Goal: Transaction & Acquisition: Register for event/course

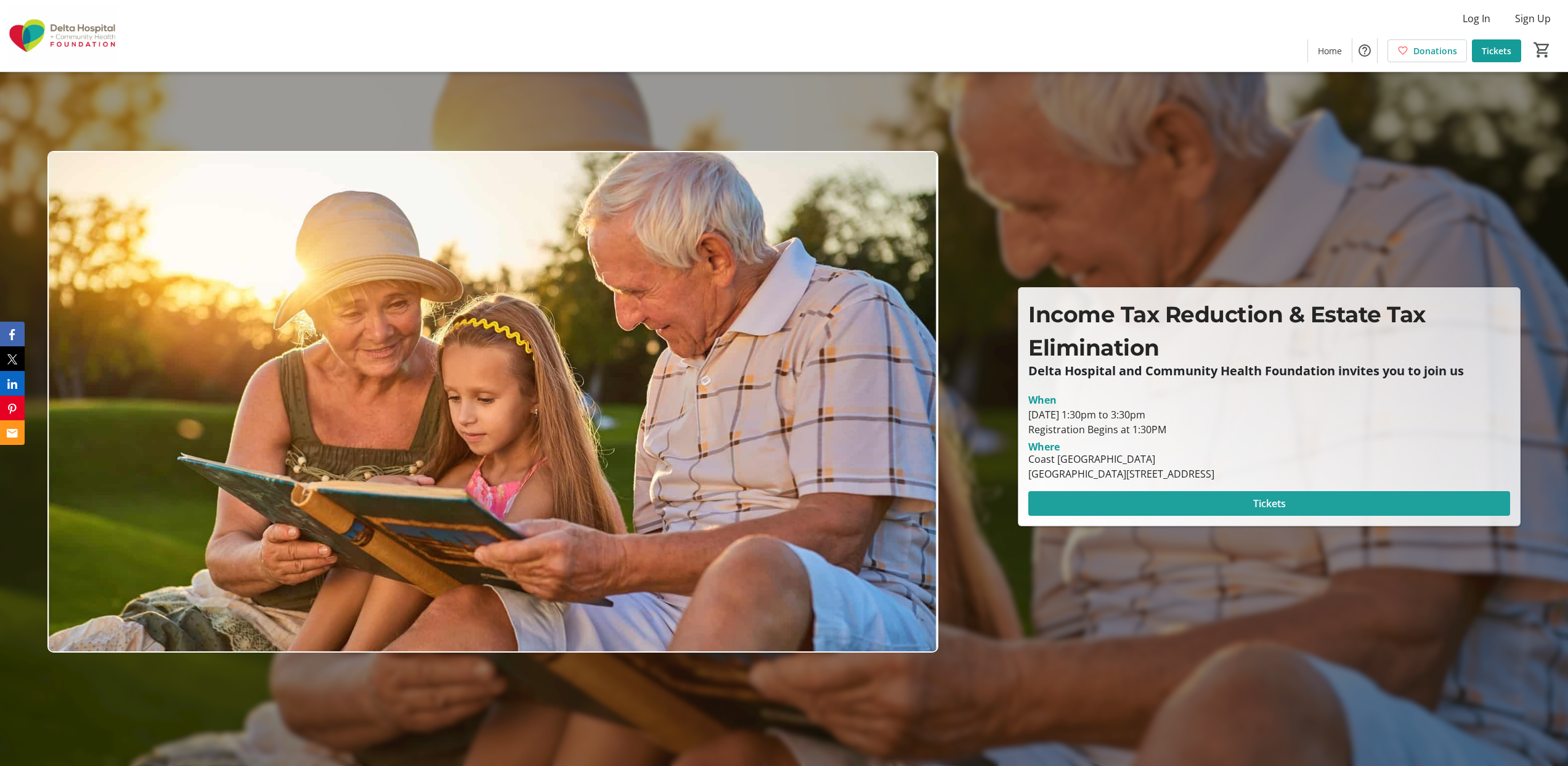
click at [1211, 506] on span at bounding box center [1269, 503] width 482 height 29
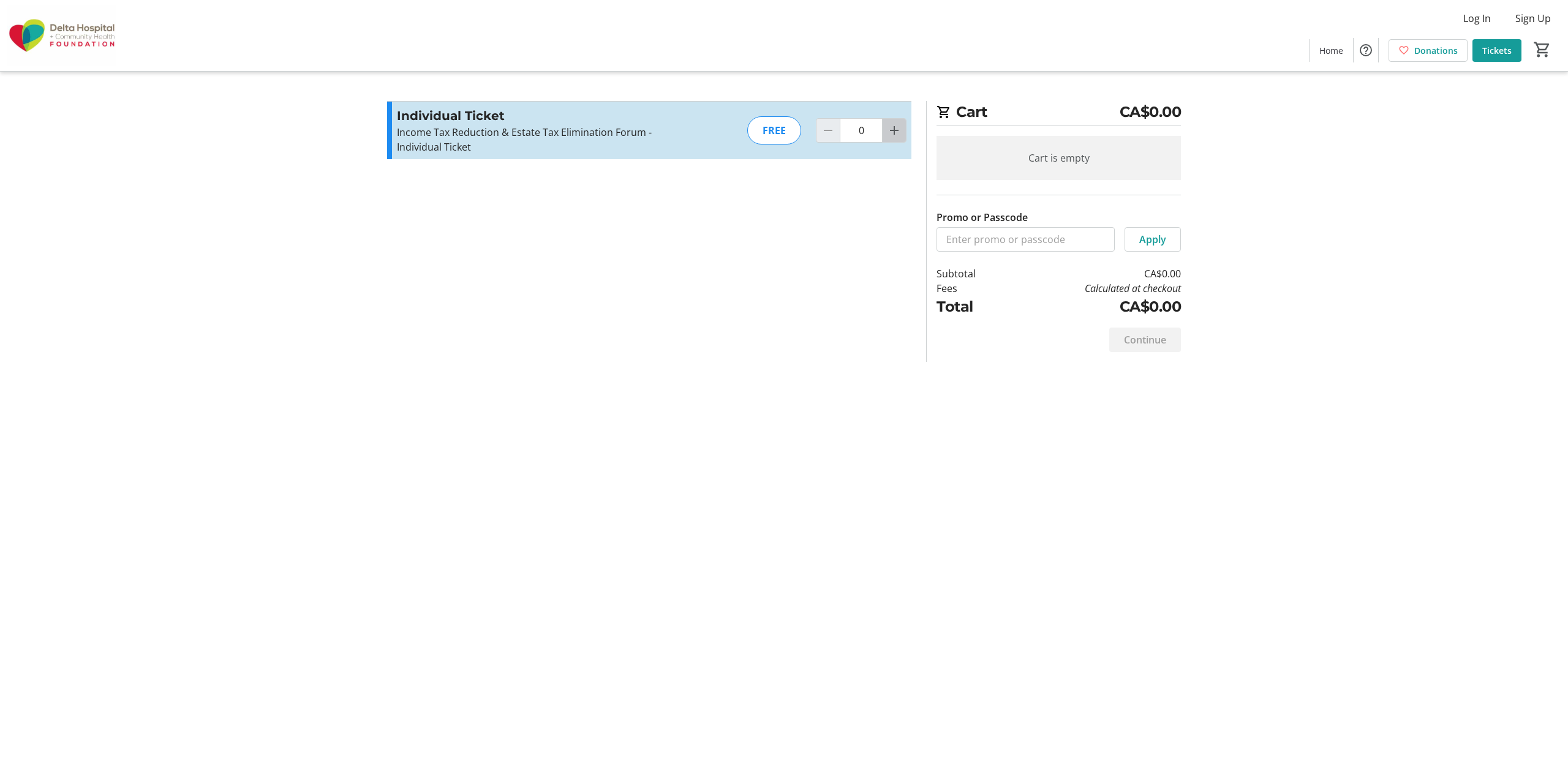
click at [891, 130] on mat-icon "Increment by one" at bounding box center [894, 130] width 15 height 15
type input "2"
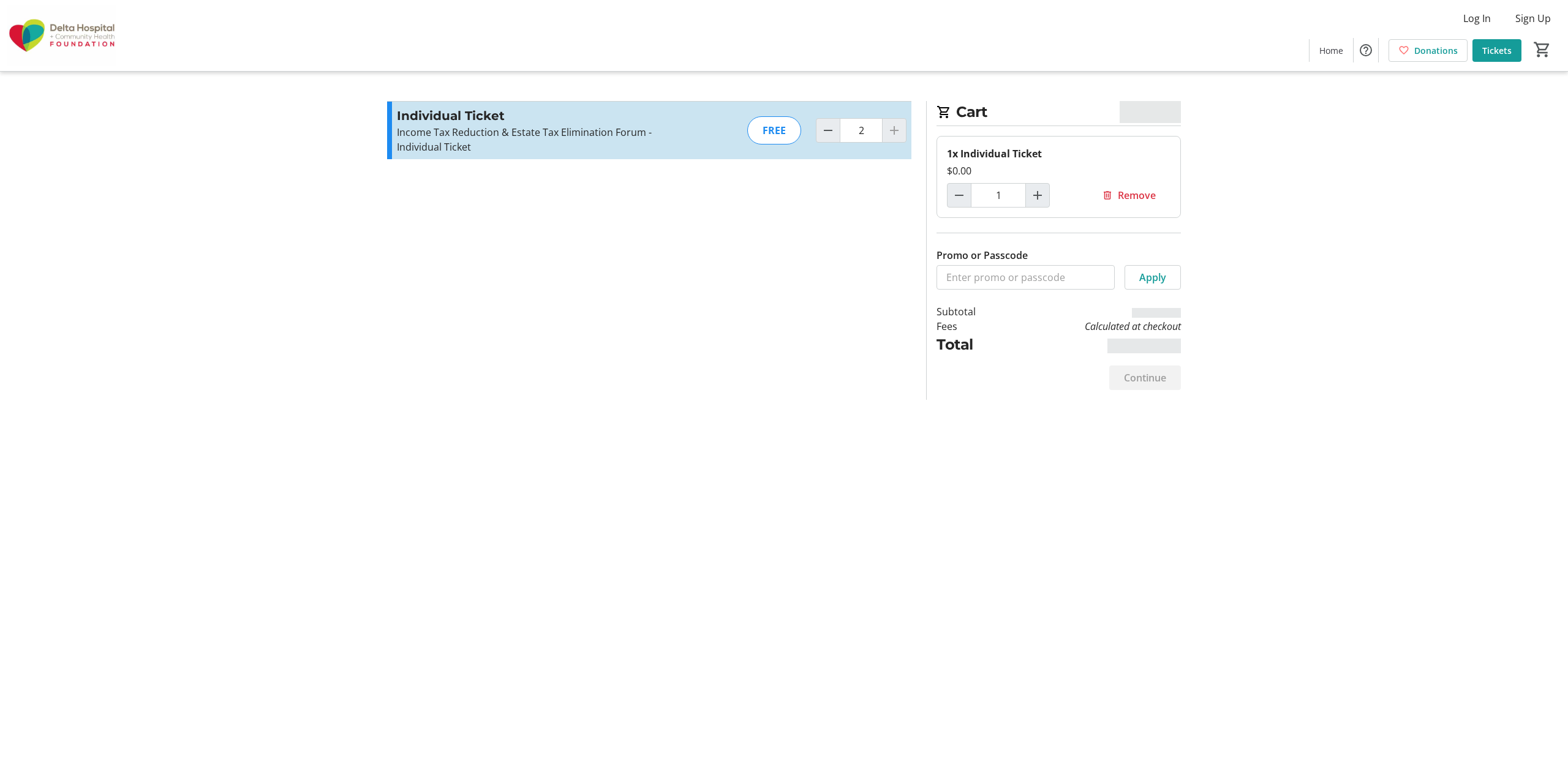
type input "2"
click at [1134, 383] on span "Continue" at bounding box center [1146, 378] width 43 height 15
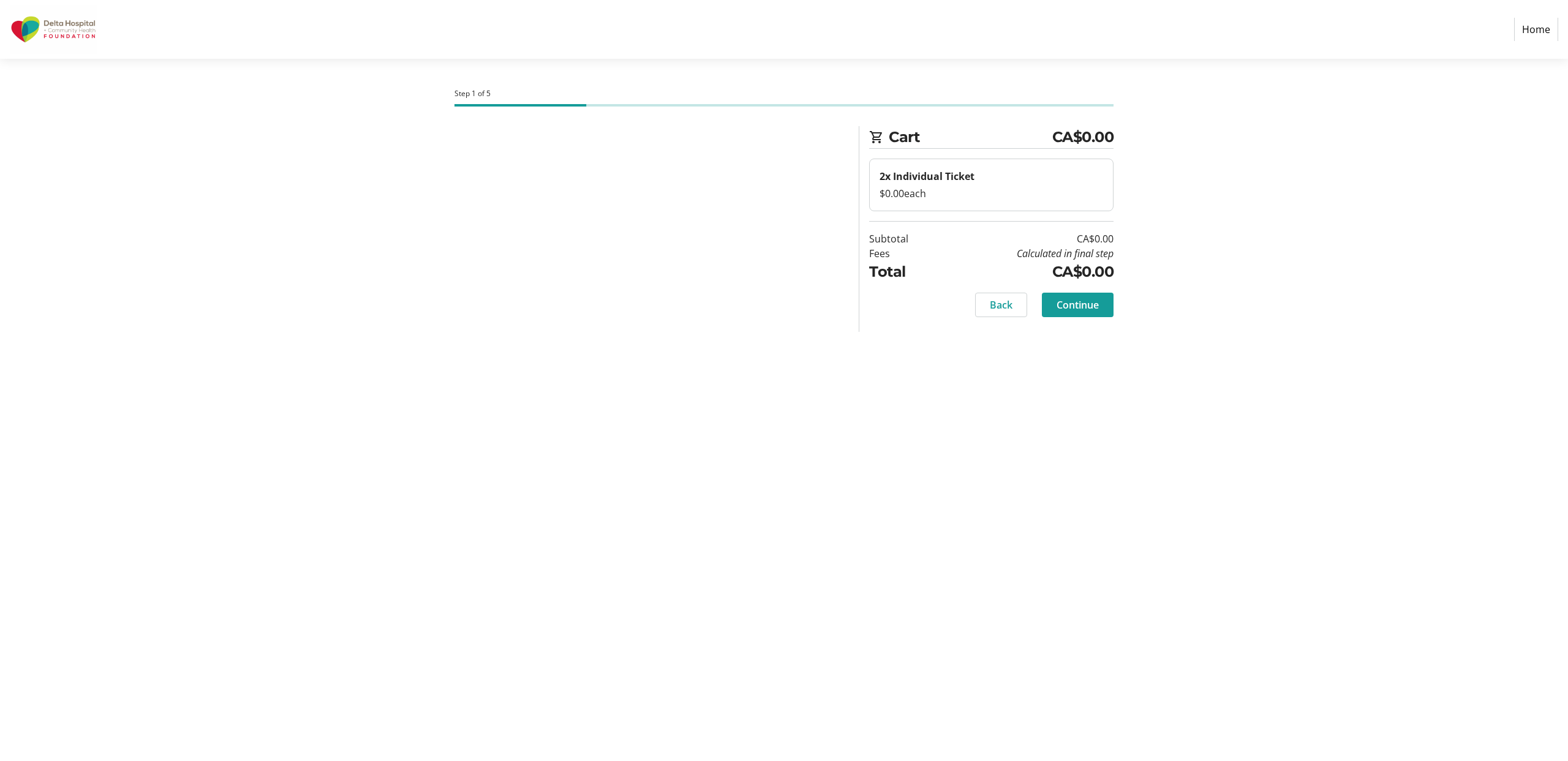
select select "CA"
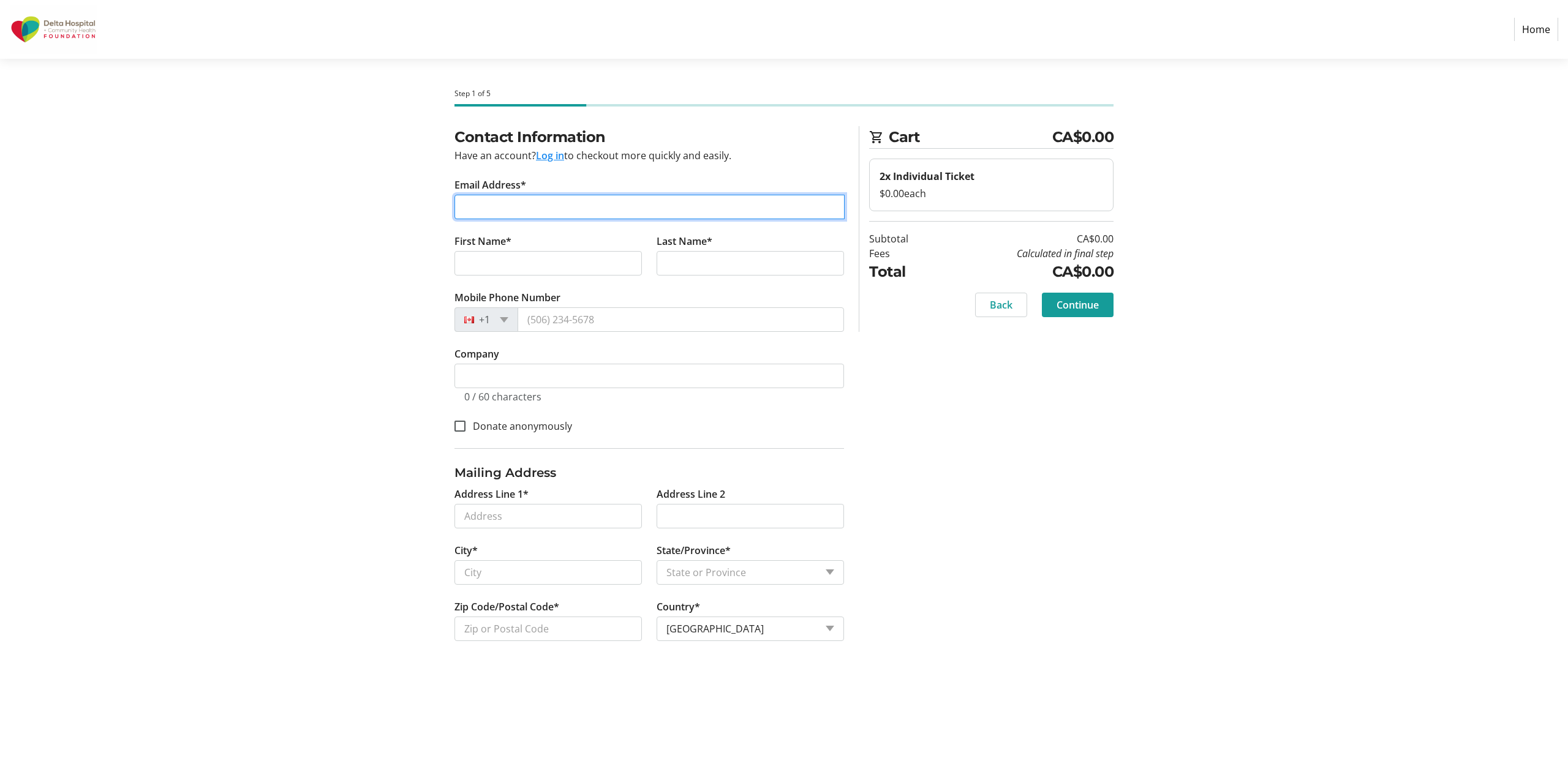
click at [525, 201] on input "Email Address*" at bounding box center [649, 207] width 390 height 25
type input "[PERSON_NAME][EMAIL_ADDRESS][DOMAIN_NAME]"
click at [404, 310] on div "Contact Information Have an account? Log in to checkout more quickly and easily…" at bounding box center [784, 398] width 809 height 544
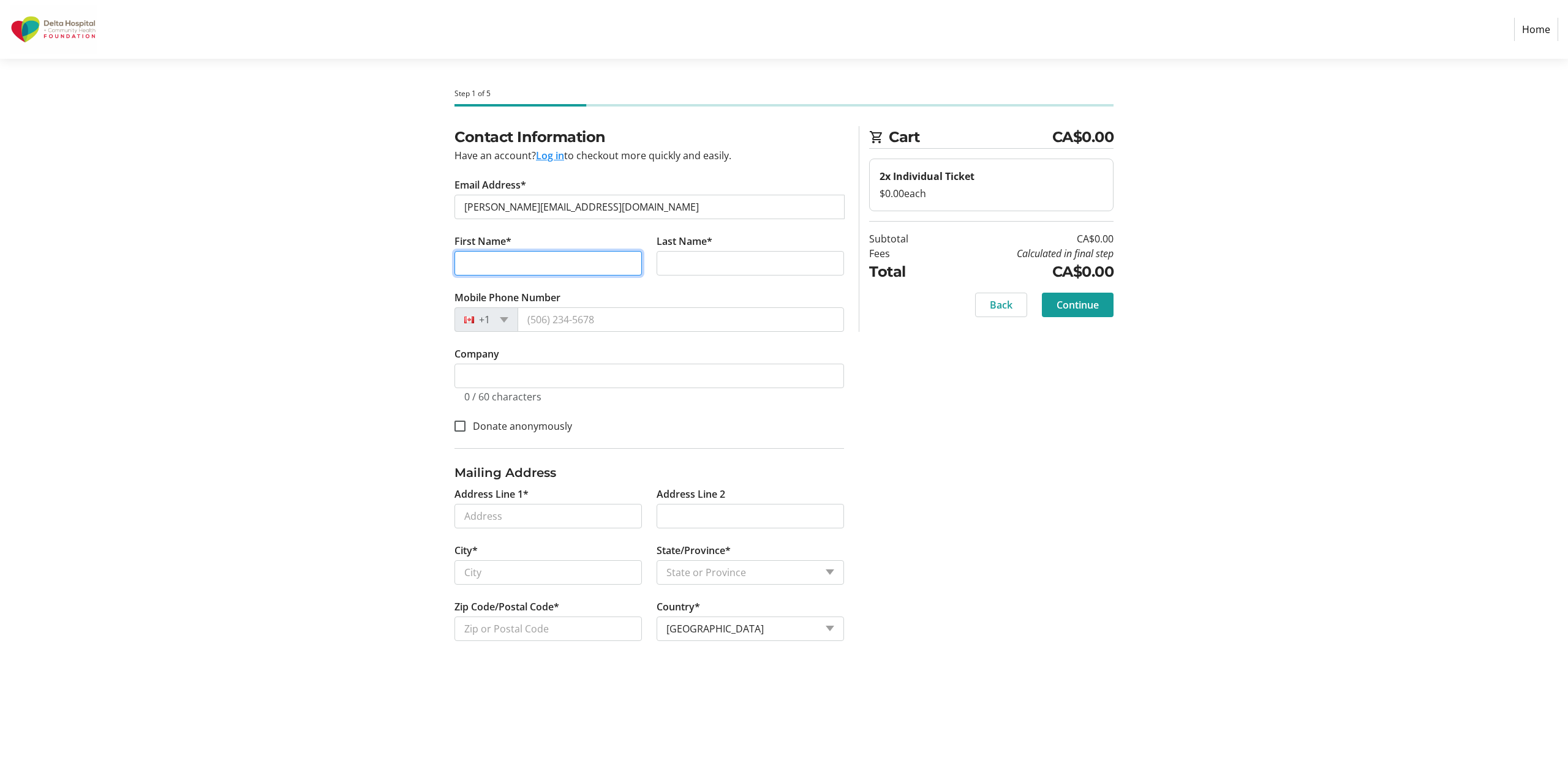
click at [481, 269] on input "First Name*" at bounding box center [548, 263] width 187 height 25
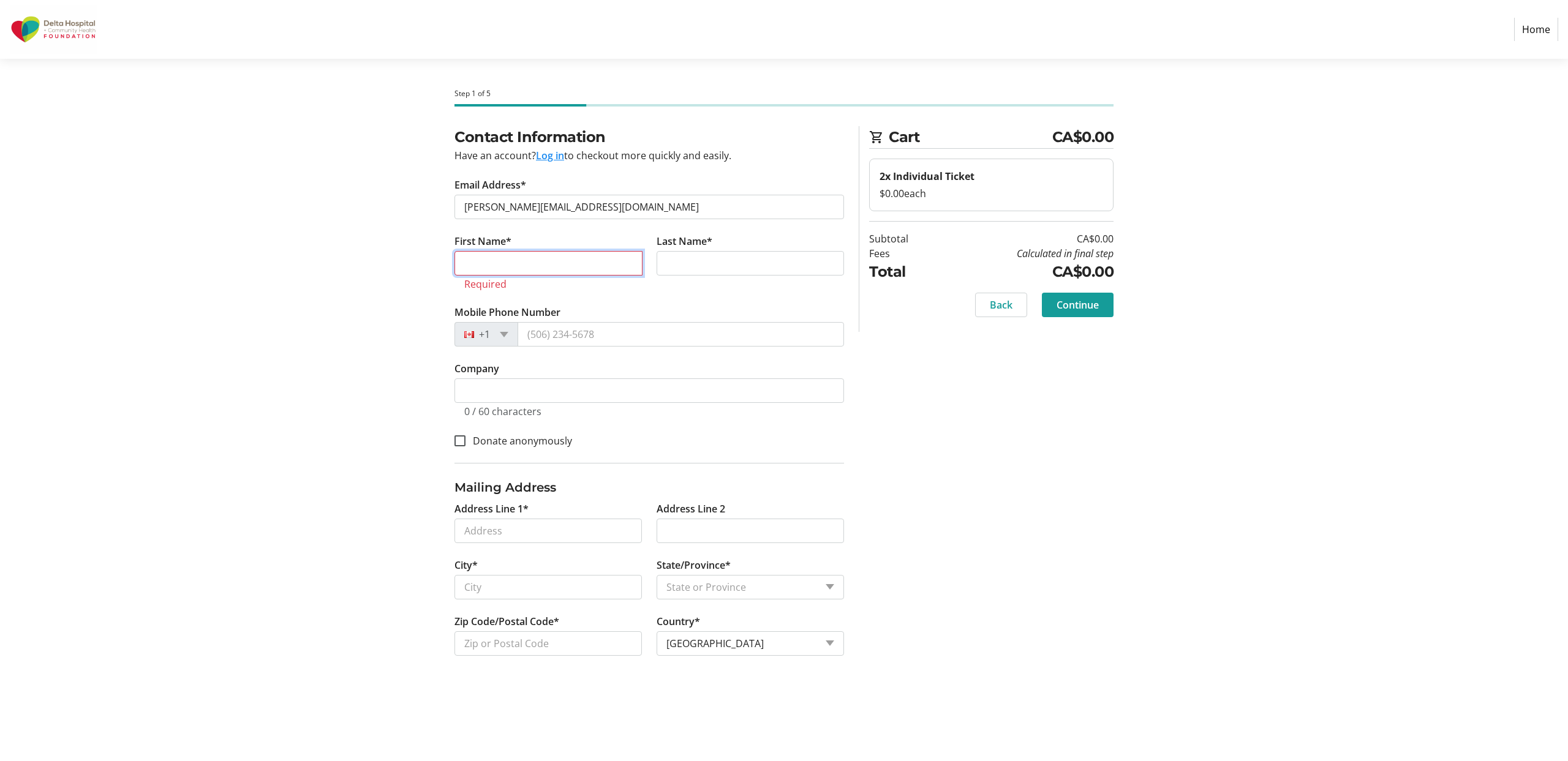
type input "[PERSON_NAME]"
type input "[PHONE_NUMBER]"
type input "[STREET_ADDRESS][PERSON_NAME],"
type input "Delta"
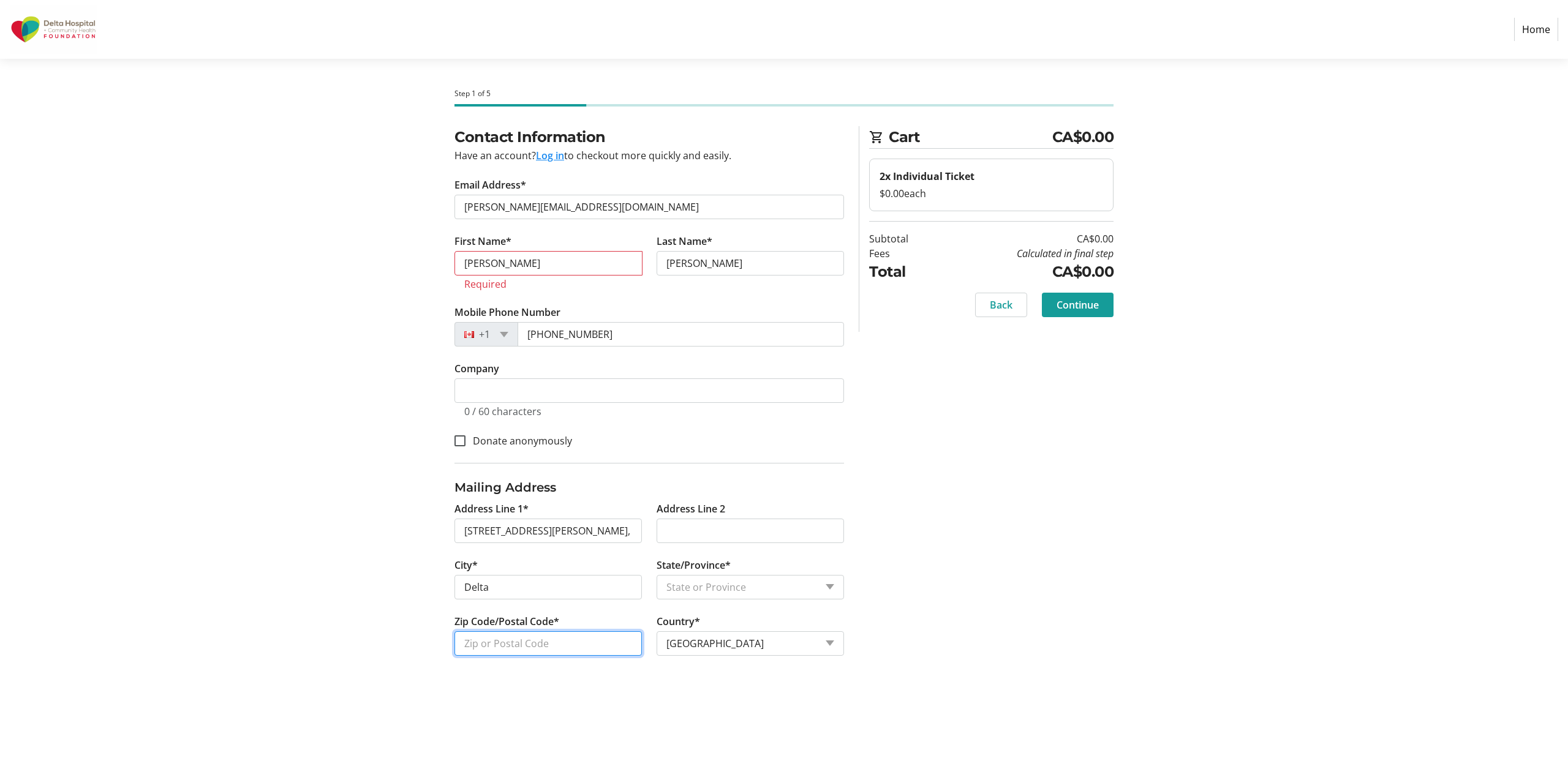
type input "V4K 2X2"
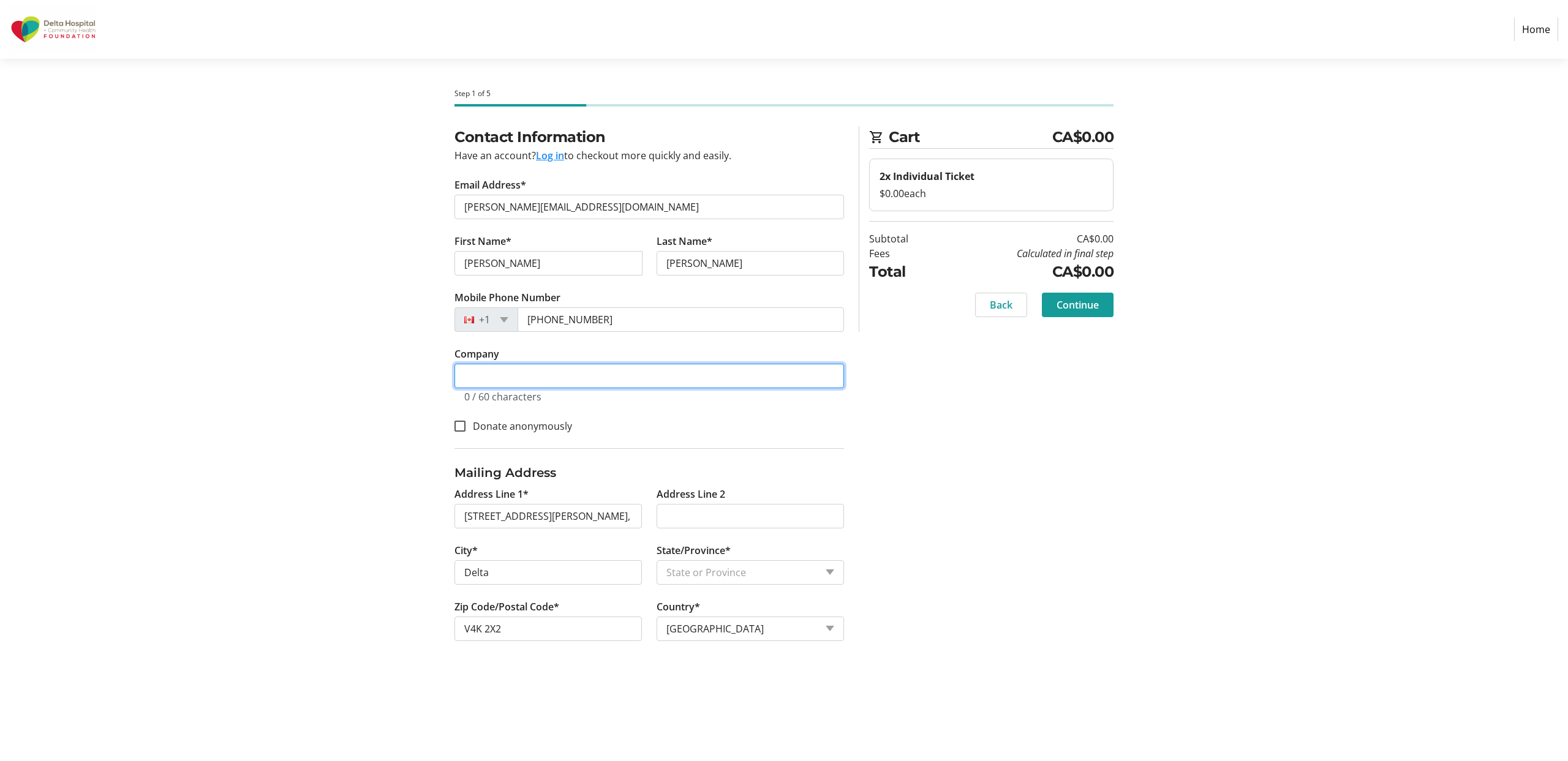
click at [528, 376] on input "Company" at bounding box center [649, 376] width 390 height 25
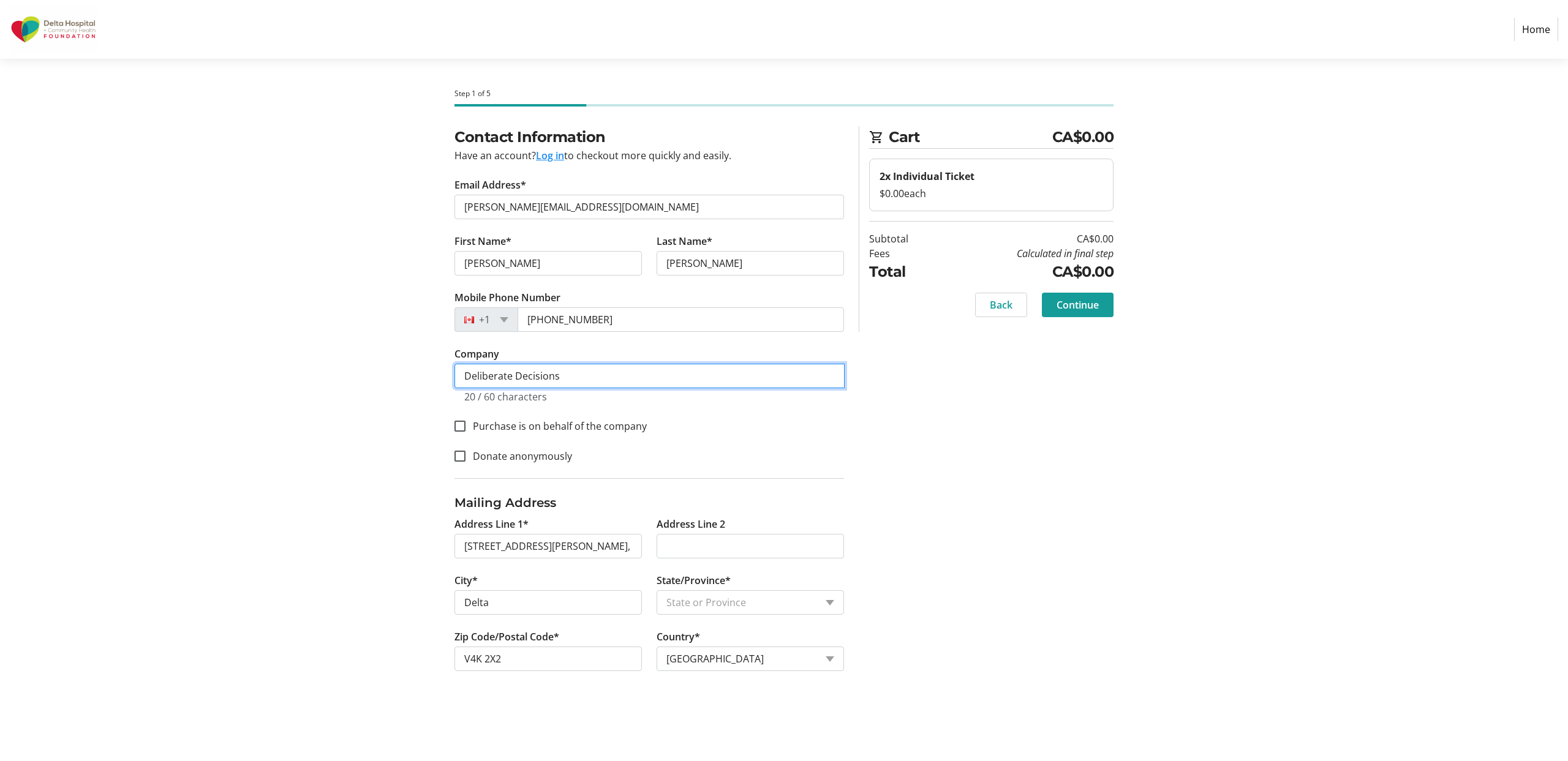
type input "Deliberate Decisions"
click at [415, 485] on div "Contact Information Have an account? Log in to checkout more quickly and easily…" at bounding box center [784, 413] width 809 height 575
click at [463, 427] on input "Purchase is on behalf of the company" at bounding box center [460, 427] width 11 height 11
checkbox input "true"
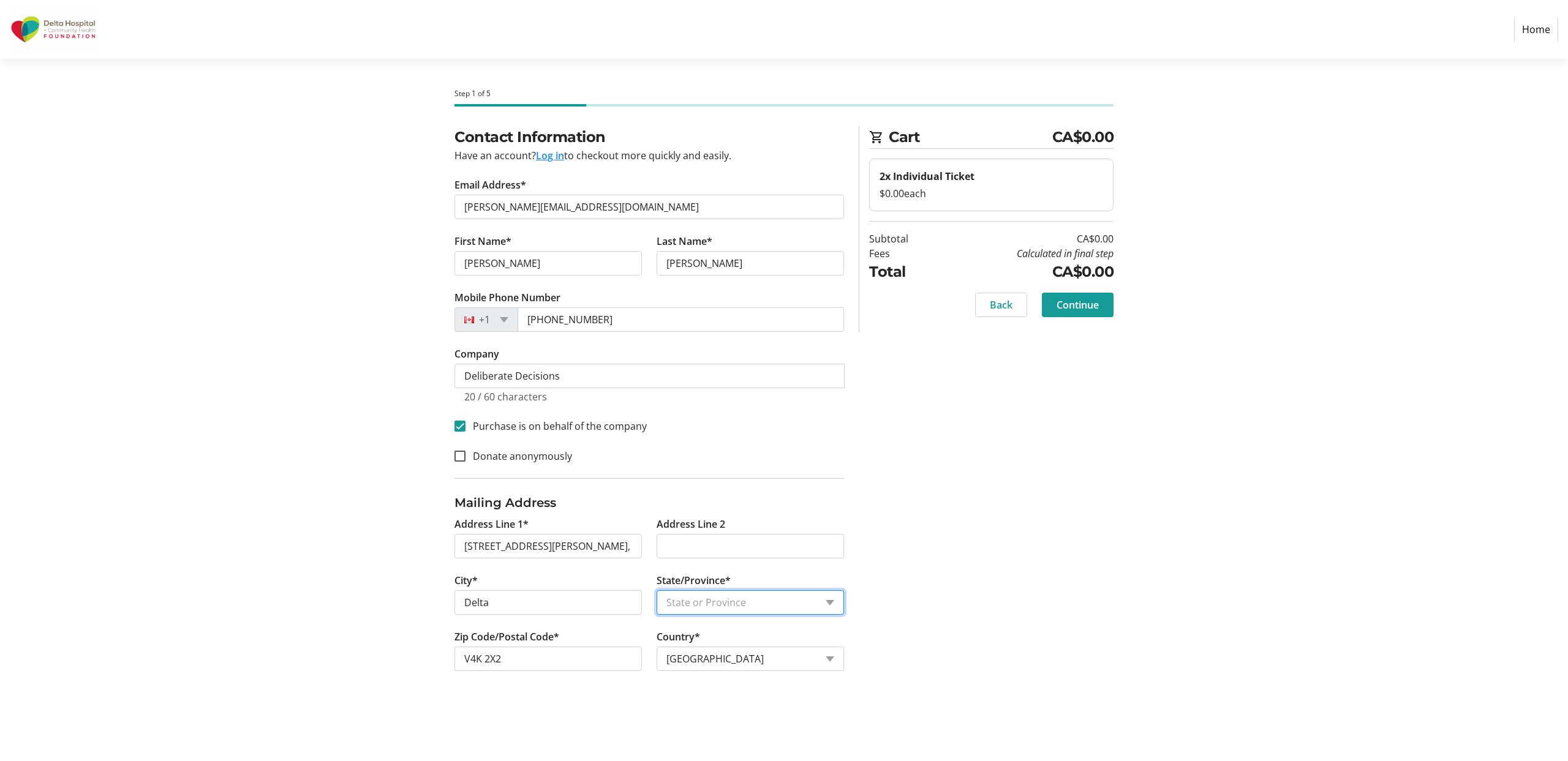
click at [699, 604] on select "State or Province State or Province [GEOGRAPHIC_DATA] [GEOGRAPHIC_DATA] [GEOGRA…" at bounding box center [750, 602] width 187 height 25
select select "BC"
click at [656, 590] on select "State or Province State or Province [GEOGRAPHIC_DATA] [GEOGRAPHIC_DATA] [GEOGRA…" at bounding box center [750, 602] width 187 height 25
click at [1078, 303] on span "Continue" at bounding box center [1078, 305] width 43 height 15
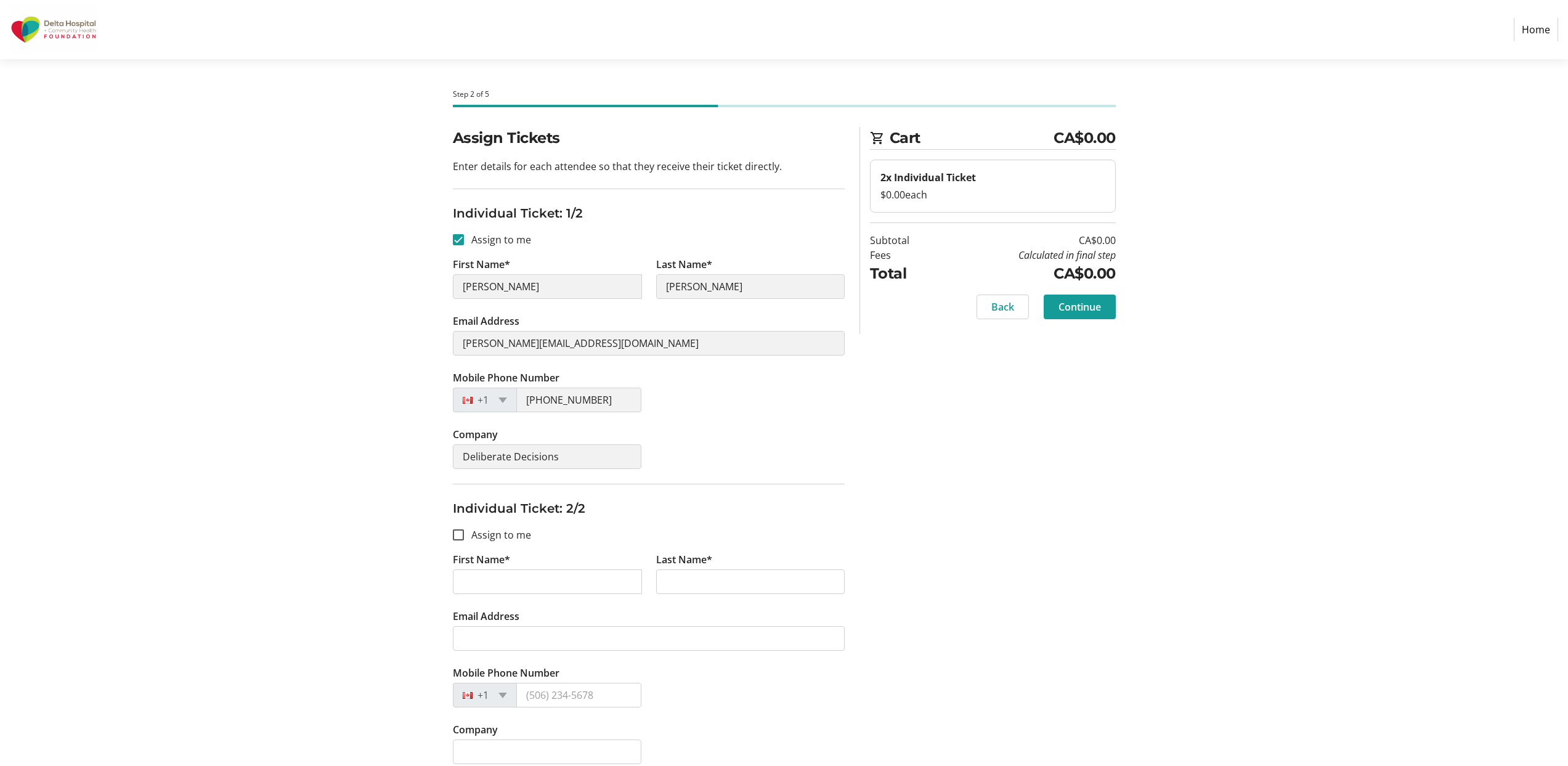
scroll to position [13, 0]
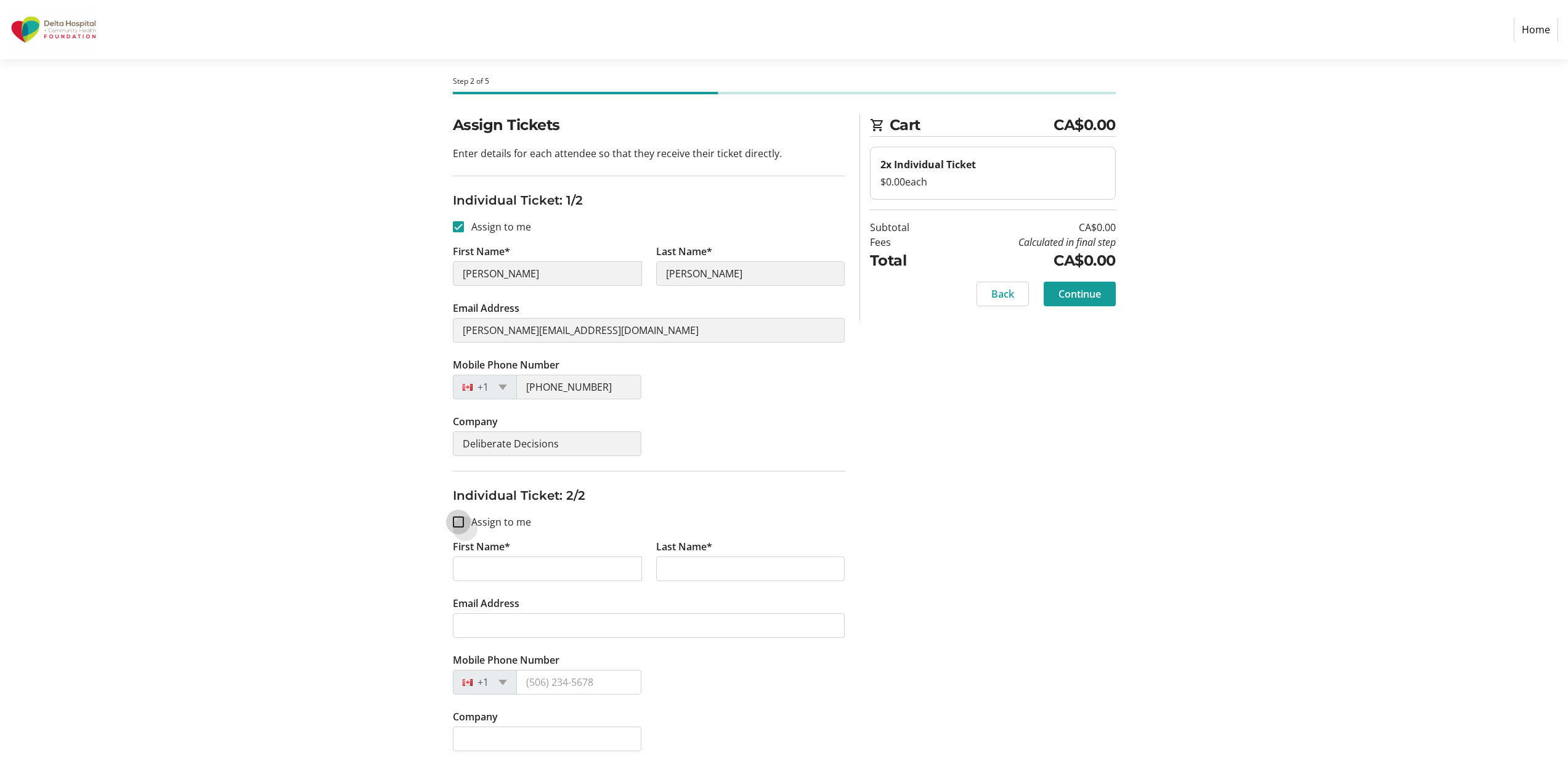
click at [461, 522] on input "Assign to me" at bounding box center [458, 522] width 11 height 11
checkbox input "true"
type input "[PERSON_NAME]"
type input "[PERSON_NAME][EMAIL_ADDRESS][DOMAIN_NAME]"
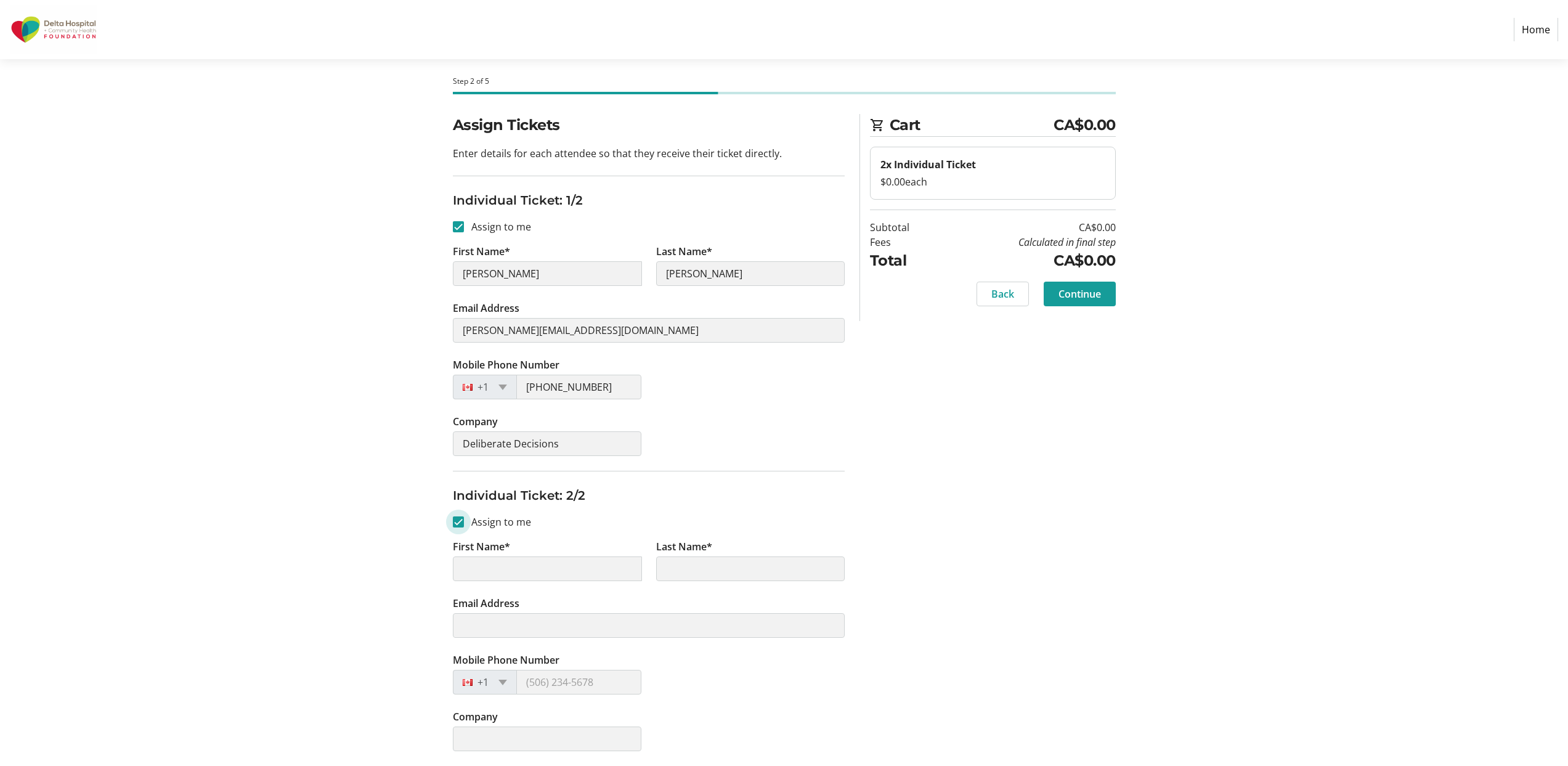
type input "[PHONE_NUMBER]"
type input "Deliberate Decisions"
click at [1067, 297] on span "Continue" at bounding box center [1080, 294] width 43 height 15
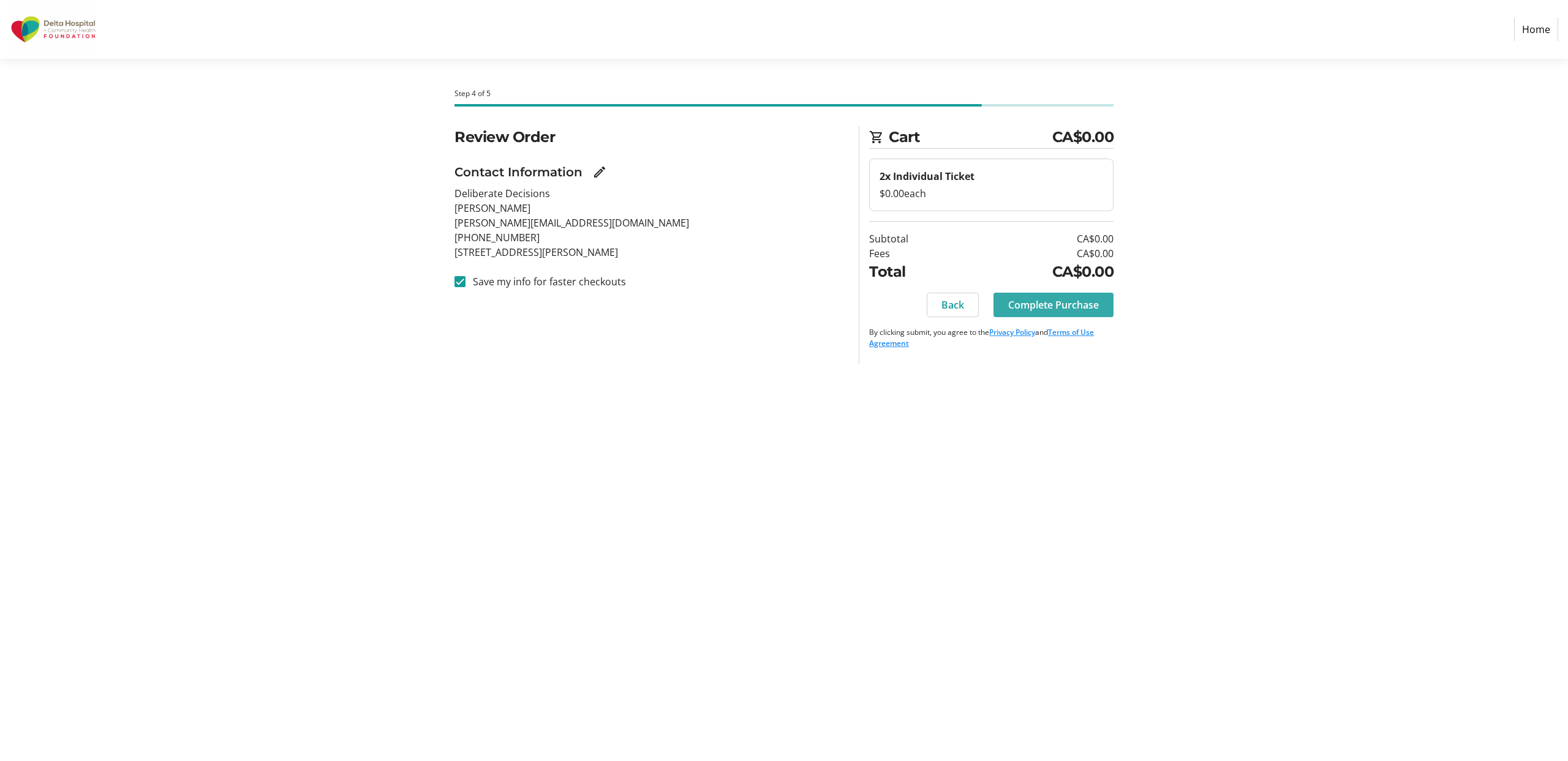
click at [1035, 309] on span "Complete Purchase" at bounding box center [1053, 305] width 91 height 15
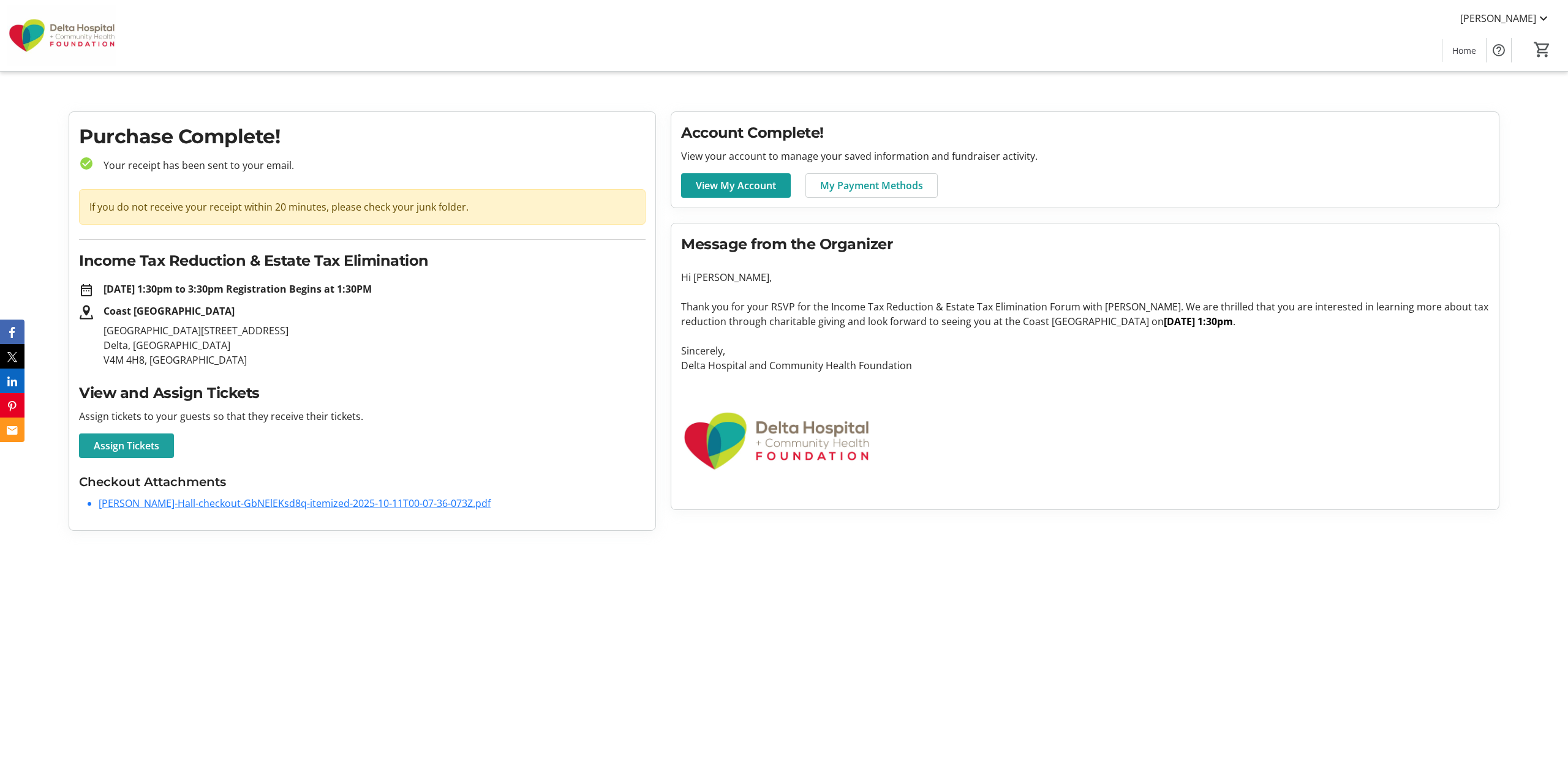
click at [162, 449] on span at bounding box center [126, 445] width 95 height 29
